Goal: Information Seeking & Learning: Check status

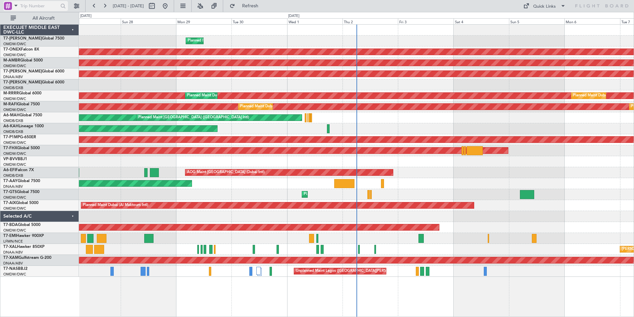
click at [19, 4] on span at bounding box center [16, 5] width 8 height 8
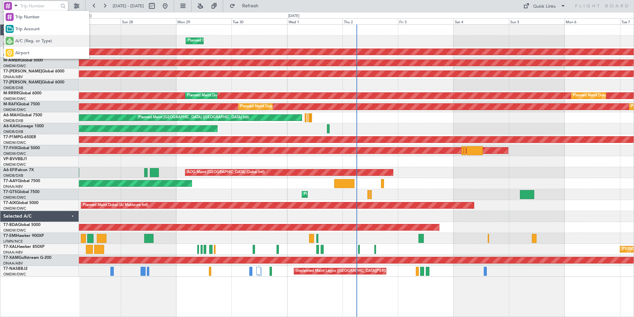
click at [33, 42] on span "A/C (Reg. or Type)" at bounding box center [33, 41] width 37 height 7
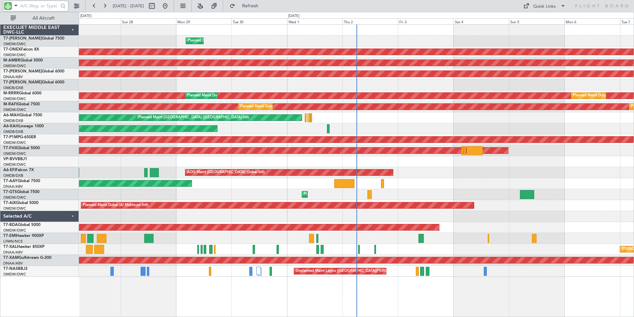
click at [37, 6] on input "text" at bounding box center [39, 6] width 38 height 10
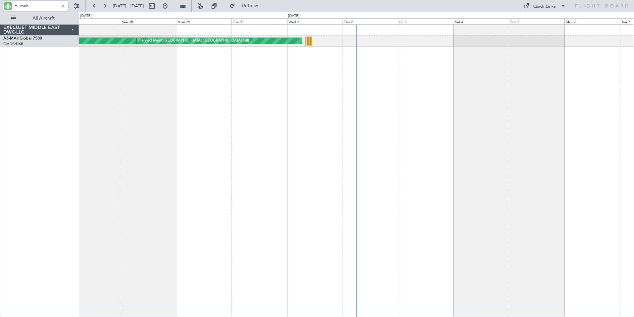
type input "mah"
